Goal: Information Seeking & Learning: Check status

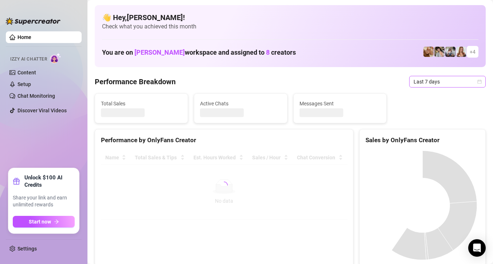
click at [437, 81] on span "Last 7 days" at bounding box center [448, 81] width 68 height 11
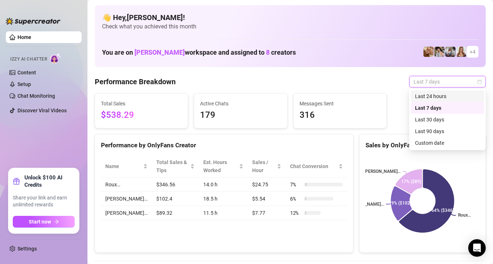
click at [424, 93] on div "Last 24 hours" at bounding box center [447, 96] width 65 height 8
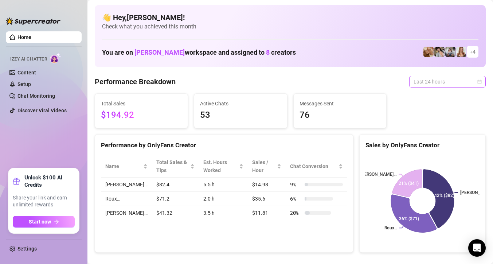
click at [440, 79] on span "Last 24 hours" at bounding box center [448, 81] width 68 height 11
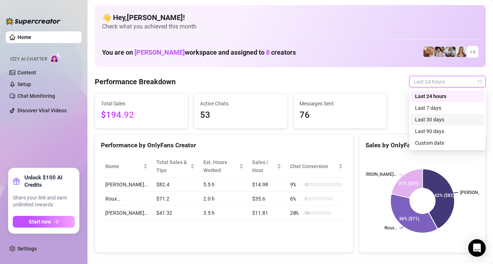
click at [436, 122] on div "Last 30 days" at bounding box center [447, 120] width 65 height 8
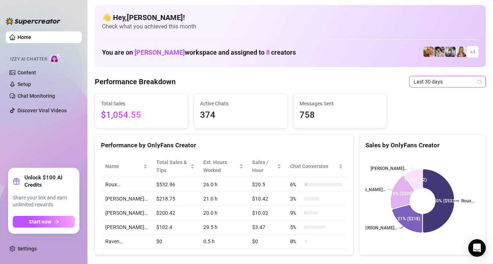
click at [482, 81] on div "Last 30 days" at bounding box center [447, 82] width 77 height 12
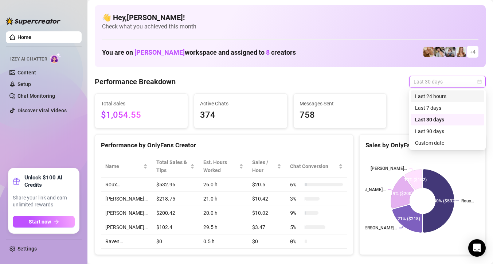
click at [430, 97] on div "Last 24 hours" at bounding box center [447, 96] width 65 height 8
